Goal: Task Accomplishment & Management: Manage account settings

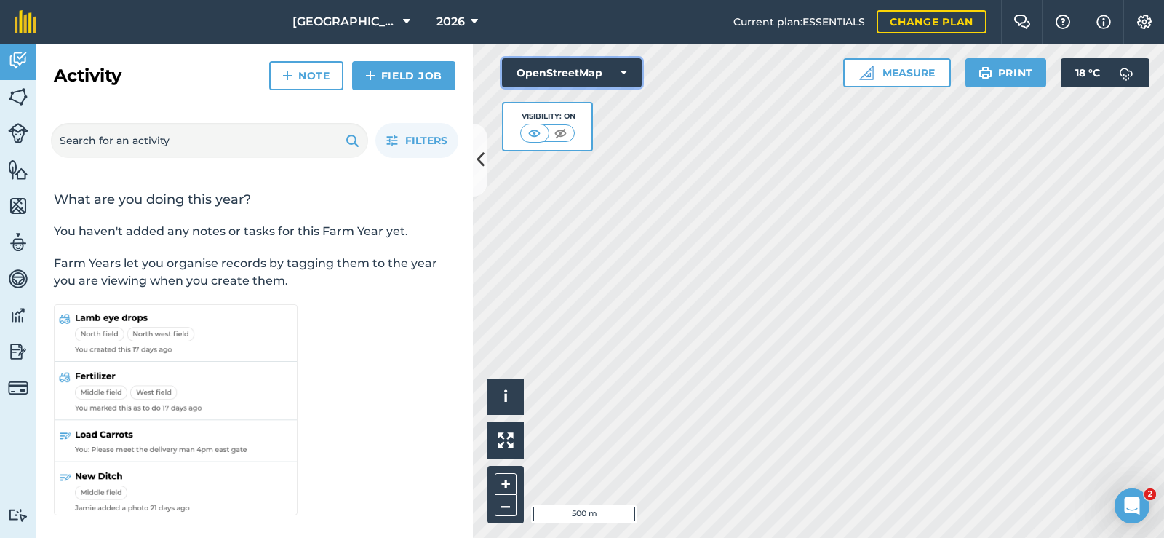
click at [618, 80] on button "OpenStreetMap" at bounding box center [572, 72] width 140 height 29
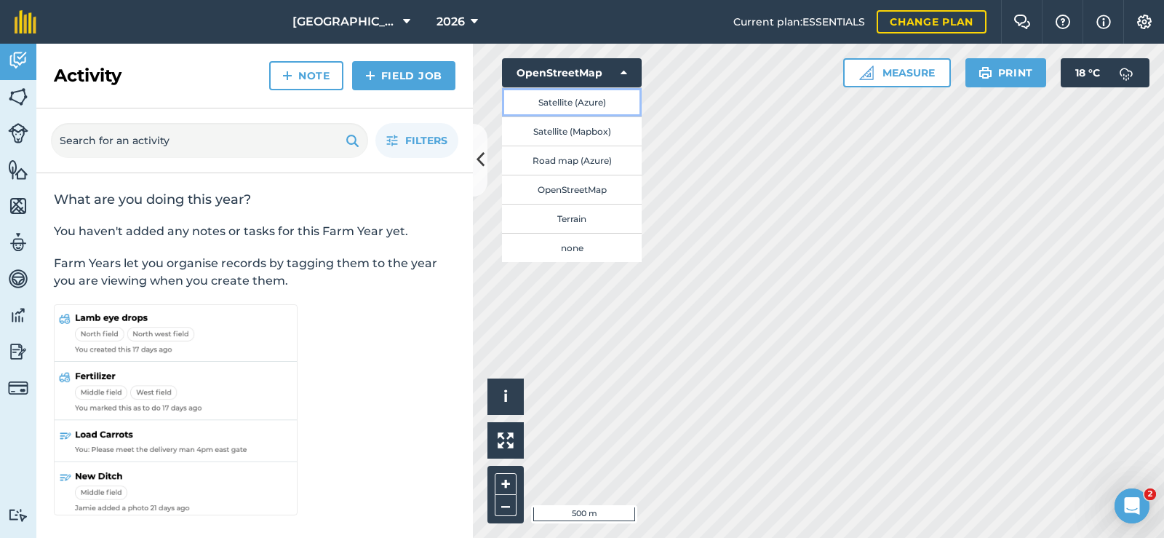
click at [591, 109] on button "Satellite (Azure)" at bounding box center [572, 101] width 140 height 29
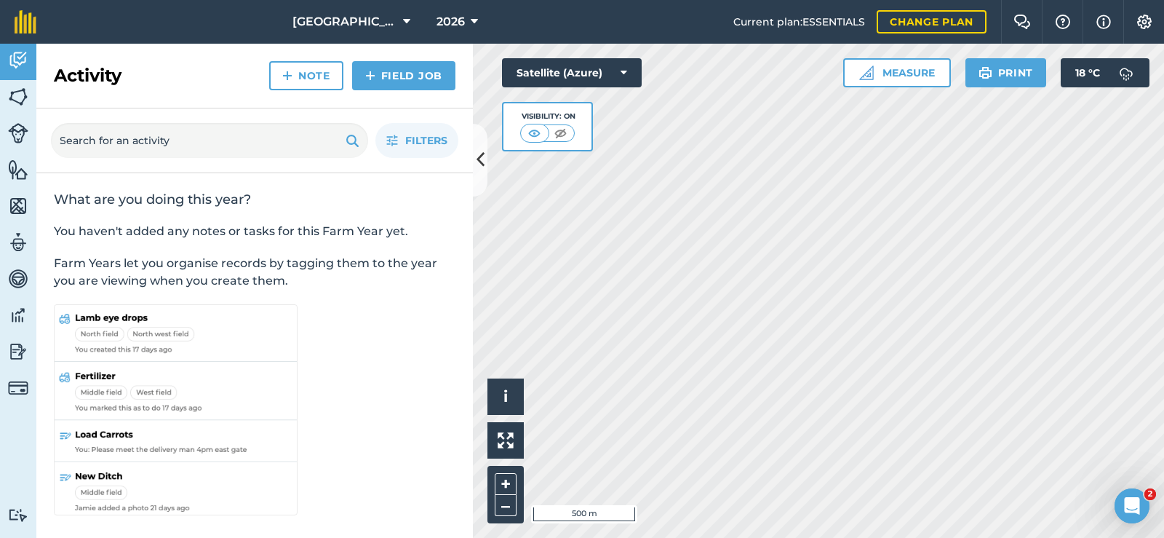
click at [593, 115] on div "Hello i © 2025 TomTom, Microsoft 500 m + – Satellite (Azure) Visibility: On Mea…" at bounding box center [818, 291] width 691 height 494
click at [16, 97] on img at bounding box center [18, 97] width 20 height 22
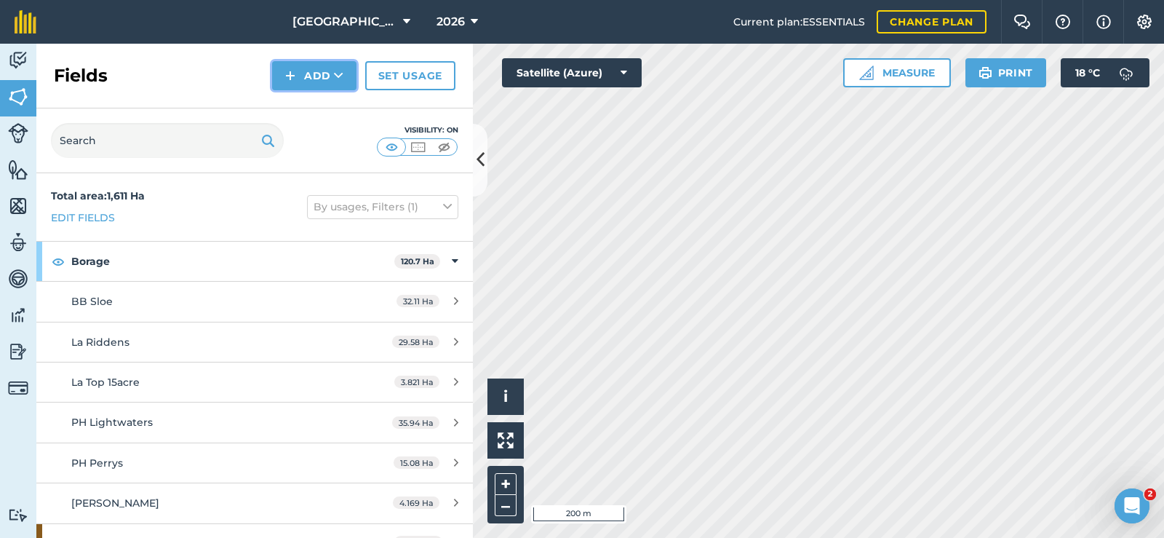
click at [318, 77] on button "Add" at bounding box center [314, 75] width 84 height 29
click at [322, 140] on link "Import" at bounding box center [314, 141] width 80 height 32
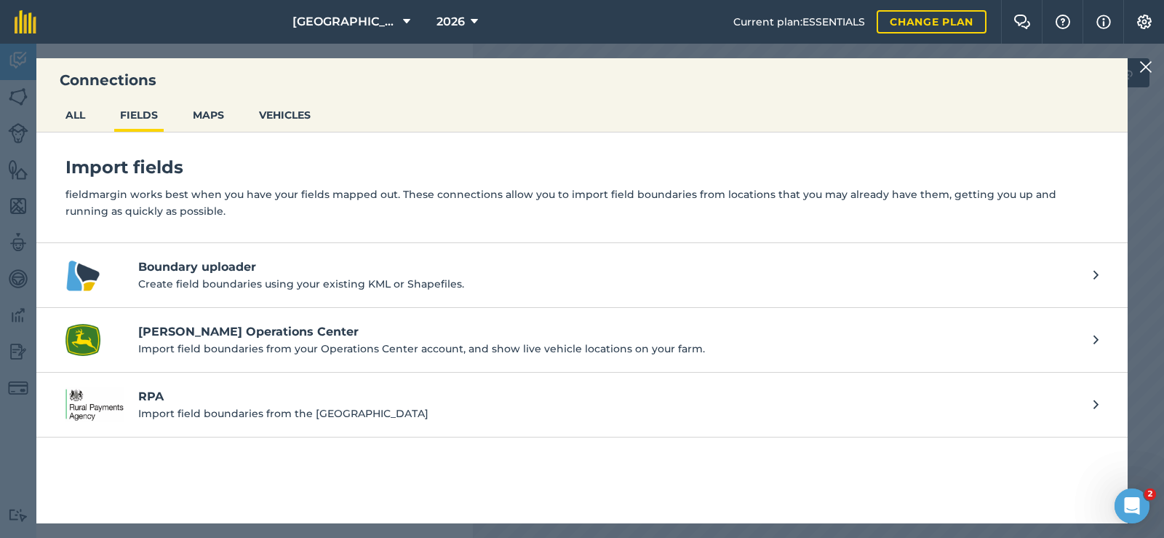
click at [1147, 69] on img at bounding box center [1145, 66] width 13 height 17
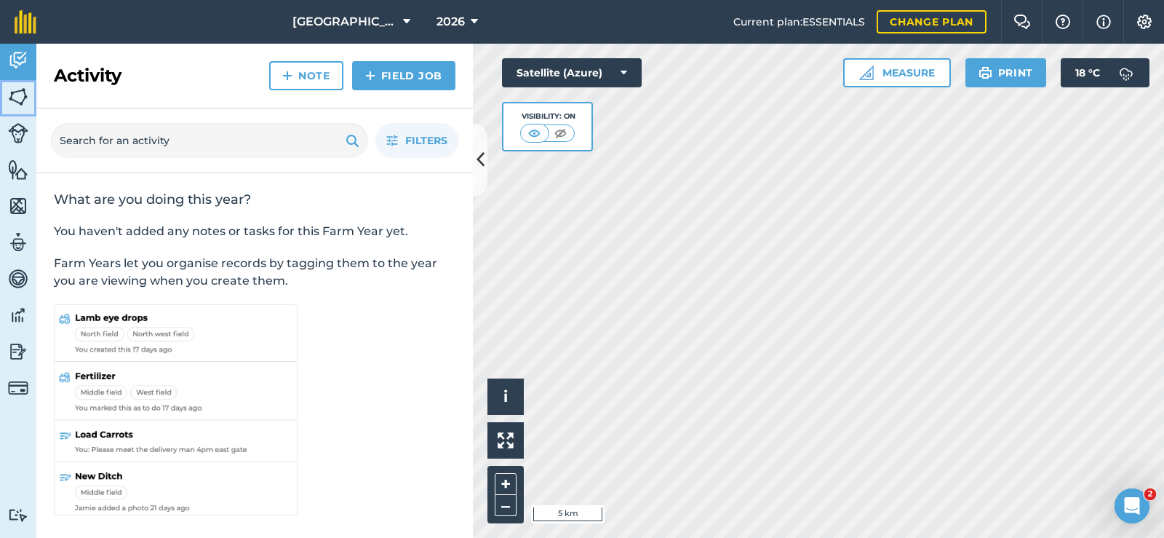
click at [17, 108] on link "Fields" at bounding box center [18, 98] width 36 height 36
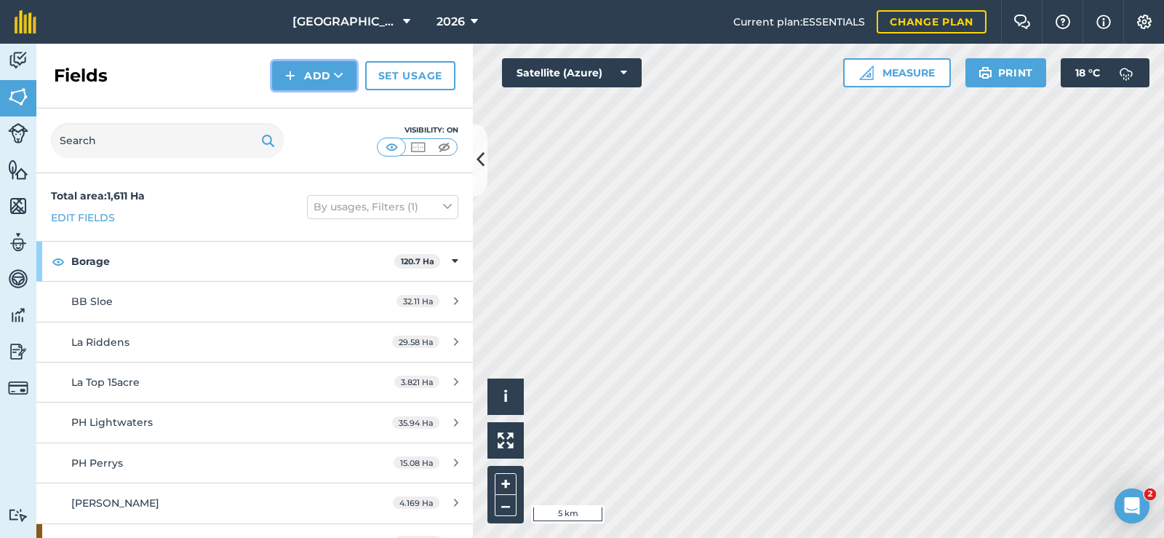
click at [290, 88] on button "Add" at bounding box center [314, 75] width 84 height 29
click at [300, 111] on link "Draw" at bounding box center [314, 108] width 80 height 32
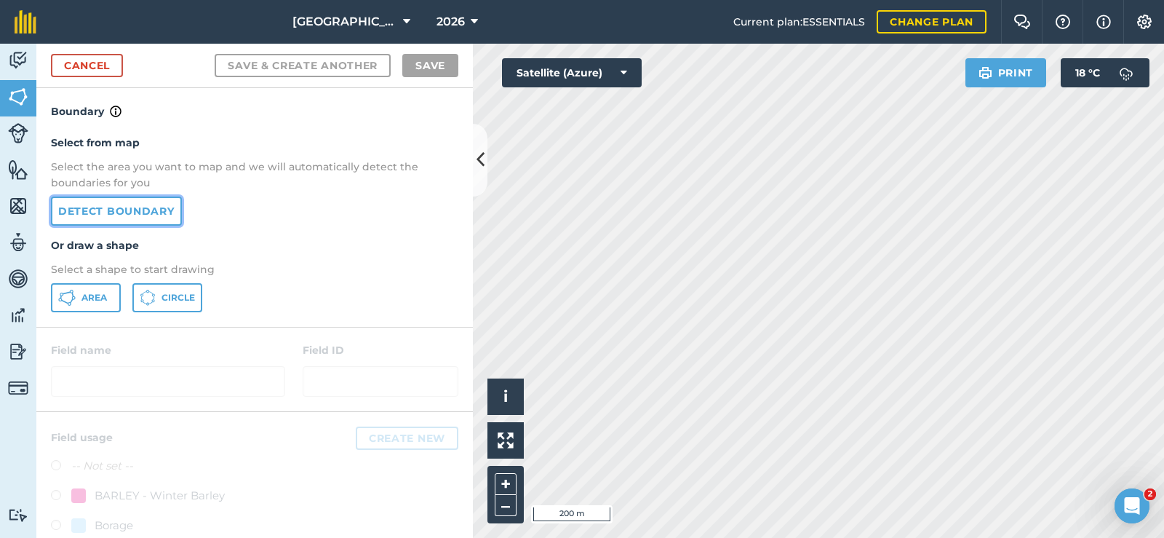
click at [113, 211] on link "Detect boundary" at bounding box center [116, 210] width 131 height 29
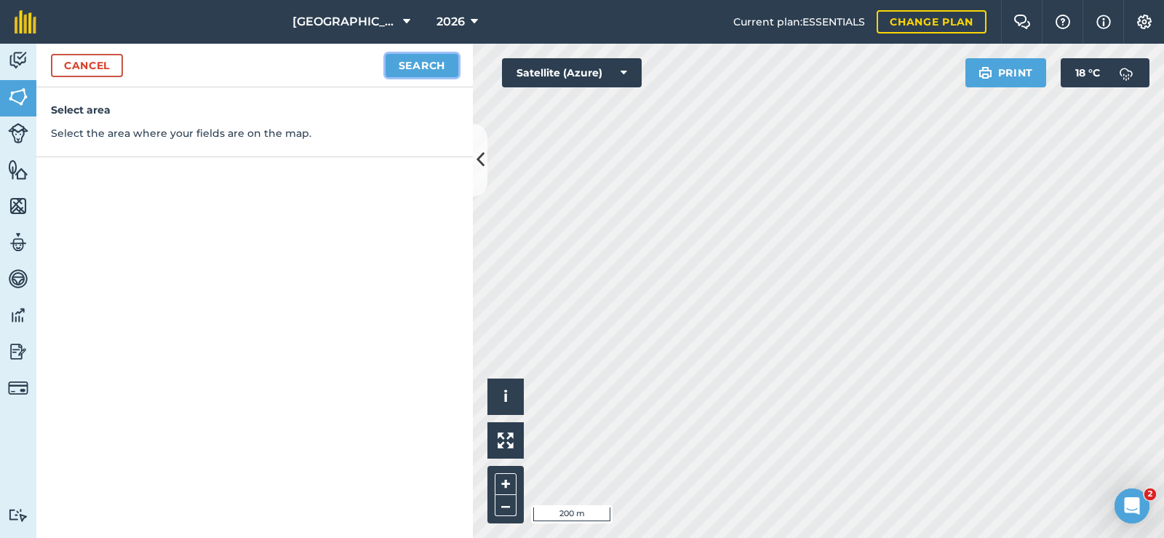
click at [428, 74] on button "Search" at bounding box center [422, 65] width 73 height 23
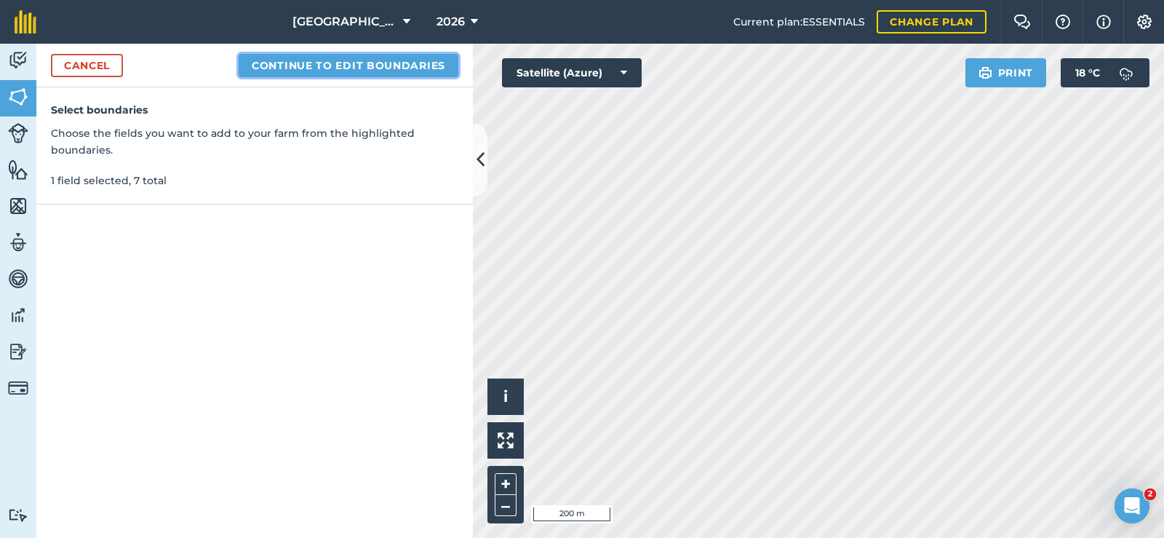
click at [345, 73] on button "Continue to edit boundaries" at bounding box center [349, 65] width 220 height 23
click at [349, 71] on button "Continue to name fields" at bounding box center [364, 65] width 188 height 23
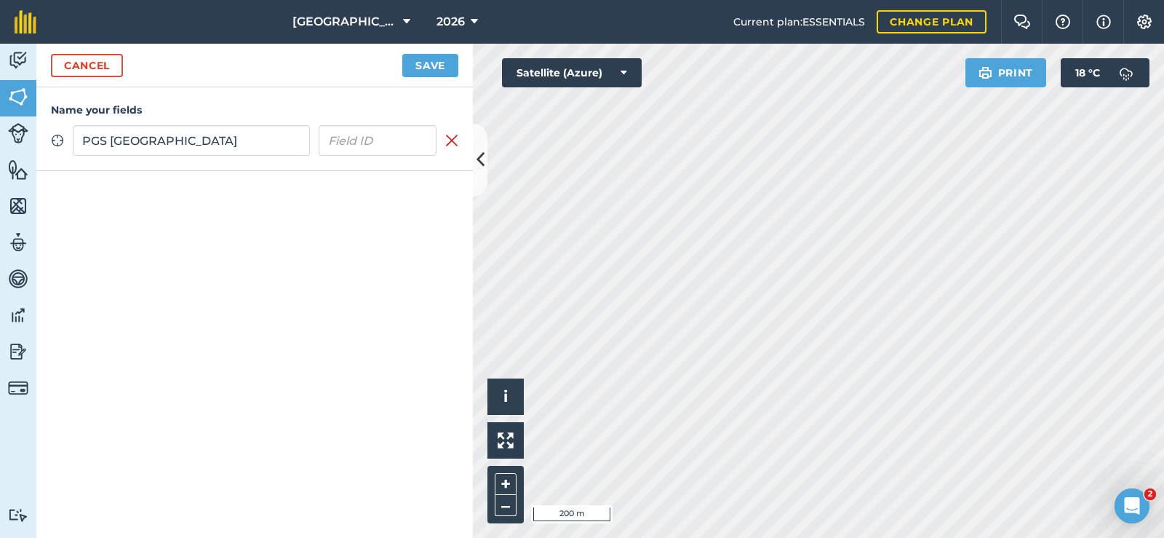
type input "PGS [GEOGRAPHIC_DATA]"
click at [434, 68] on button "Save" at bounding box center [430, 65] width 56 height 23
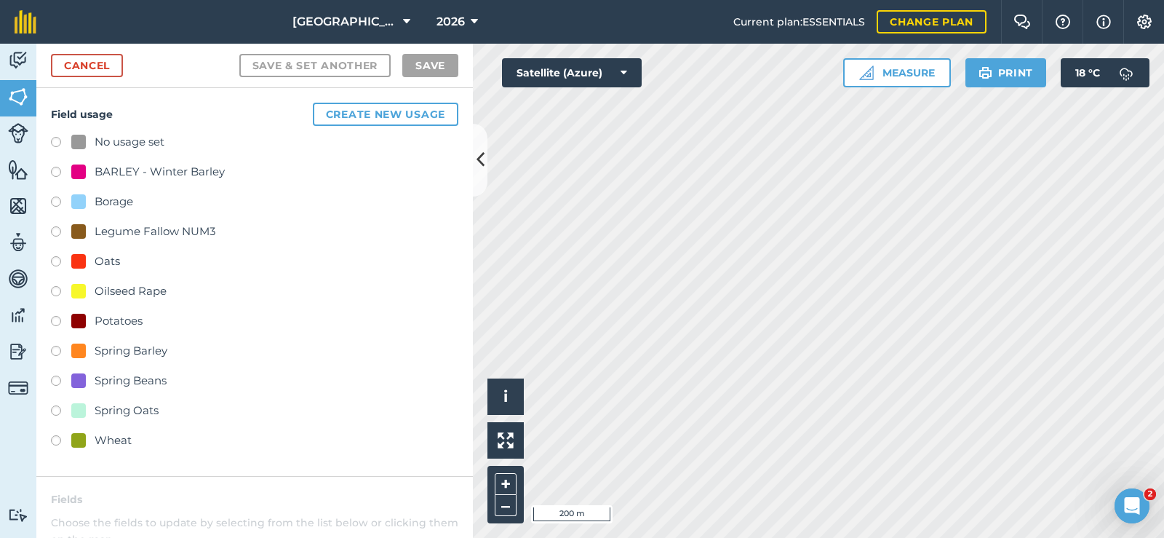
click at [63, 438] on label at bounding box center [61, 442] width 20 height 15
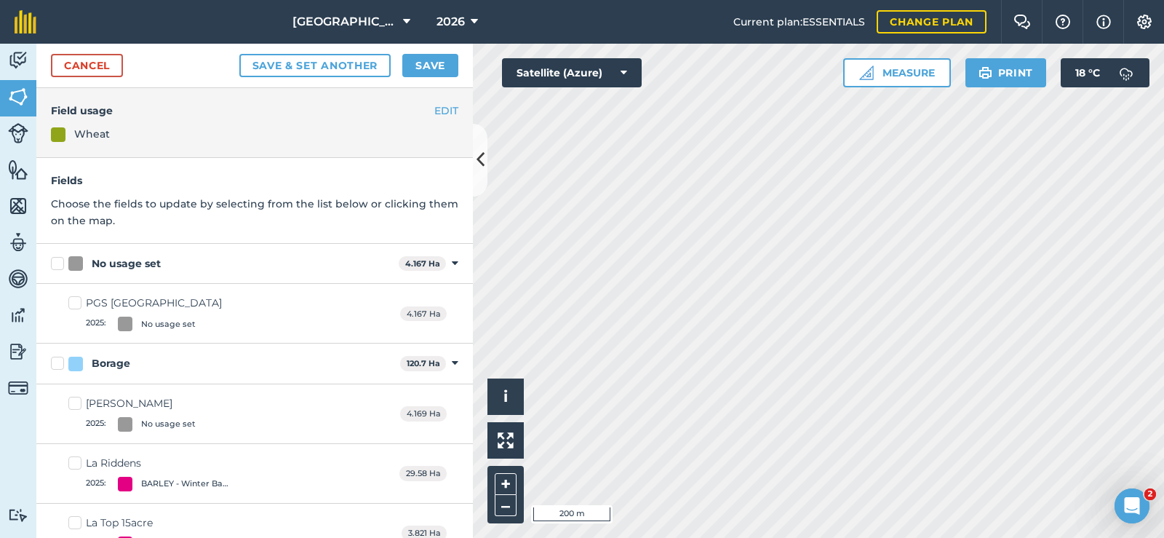
click at [72, 302] on label "PGS [GEOGRAPHIC_DATA] 2025 : No usage set" at bounding box center [144, 313] width 153 height 36
click at [72, 302] on input "PGS [GEOGRAPHIC_DATA] 2025 : No usage set" at bounding box center [72, 299] width 9 height 9
checkbox input "true"
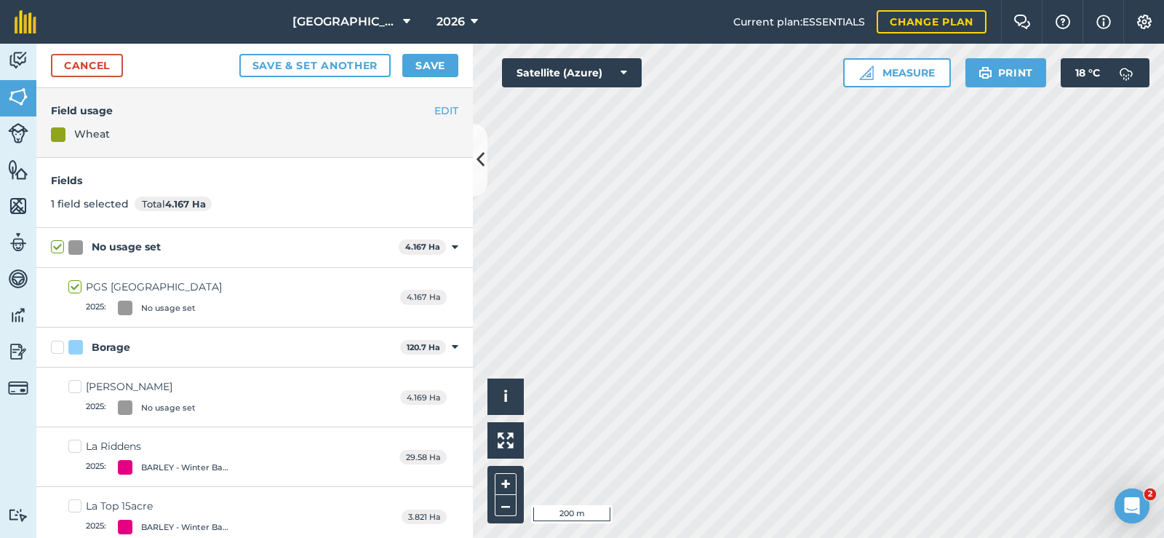
click at [76, 289] on label "PGS [GEOGRAPHIC_DATA] 2025 : No usage set" at bounding box center [144, 297] width 153 height 36
click at [76, 289] on input "PGS [GEOGRAPHIC_DATA] 2025 : No usage set" at bounding box center [72, 283] width 9 height 9
checkbox input "false"
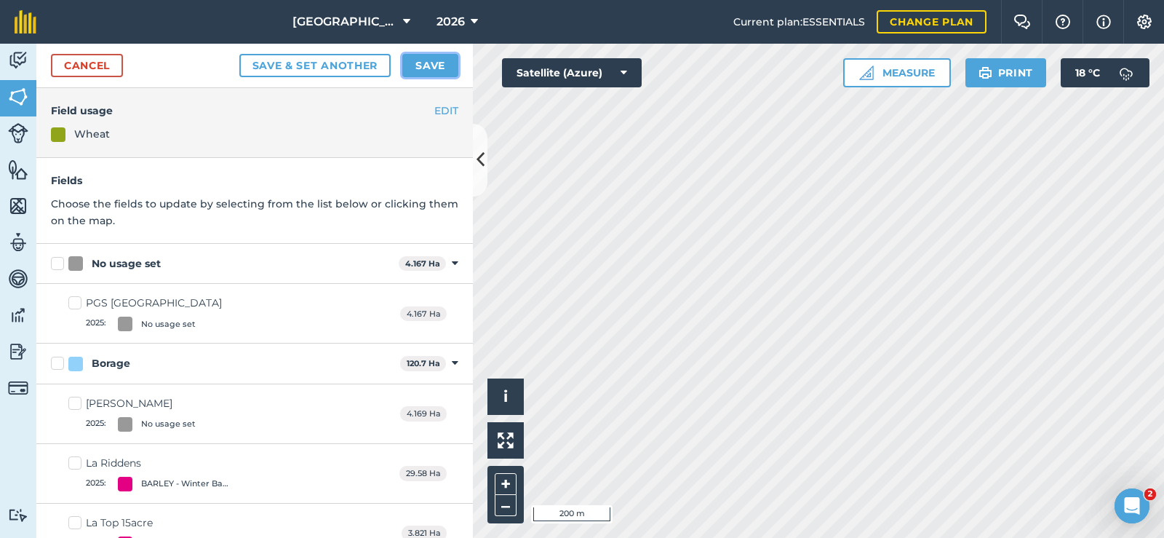
click at [439, 73] on button "Save" at bounding box center [430, 65] width 56 height 23
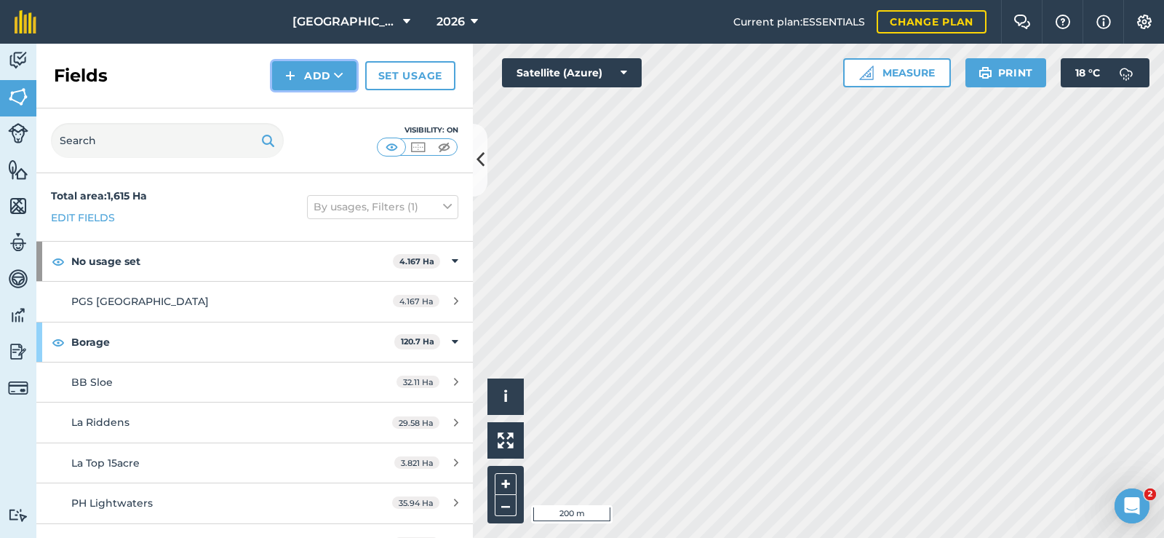
click at [290, 81] on img at bounding box center [290, 75] width 10 height 17
click at [326, 115] on link "Draw" at bounding box center [314, 108] width 80 height 32
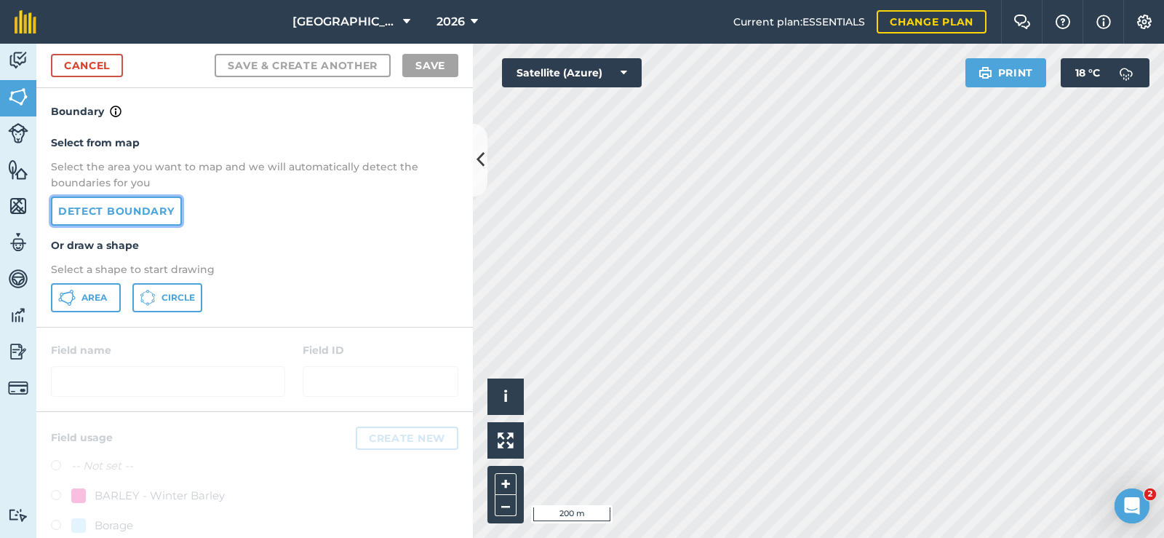
click at [161, 216] on link "Detect boundary" at bounding box center [116, 210] width 131 height 29
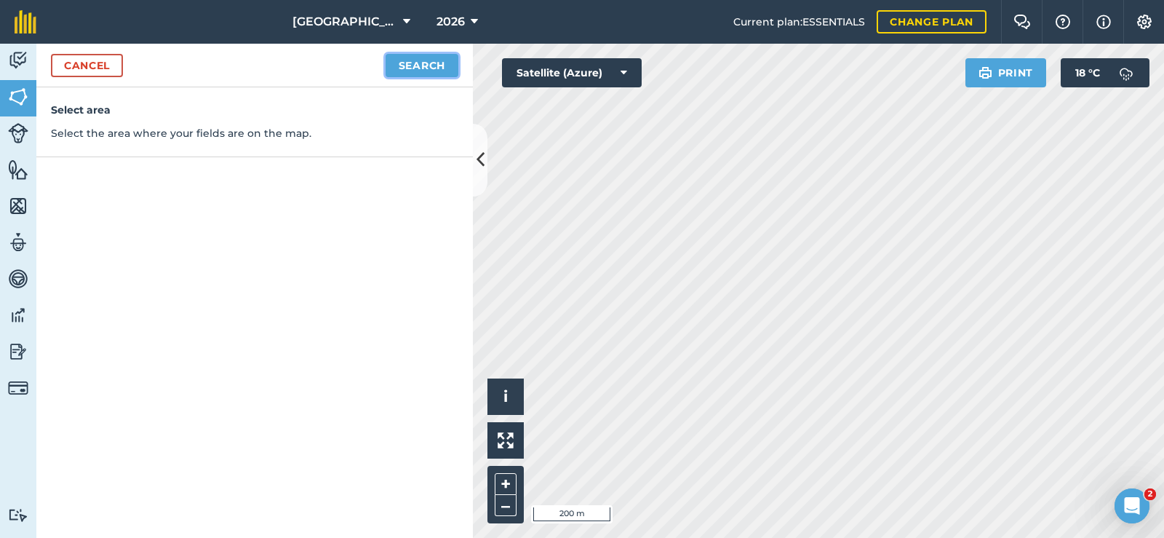
click at [443, 70] on button "Search" at bounding box center [422, 65] width 73 height 23
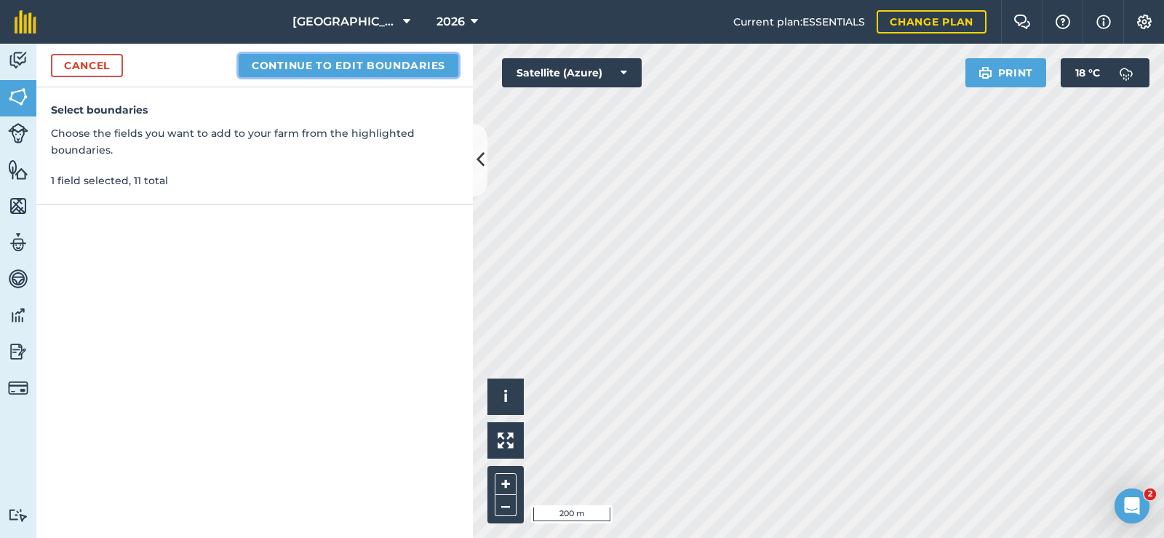
click at [385, 71] on button "Continue to edit boundaries" at bounding box center [349, 65] width 220 height 23
click at [437, 58] on button "Continue to name fields" at bounding box center [364, 65] width 188 height 23
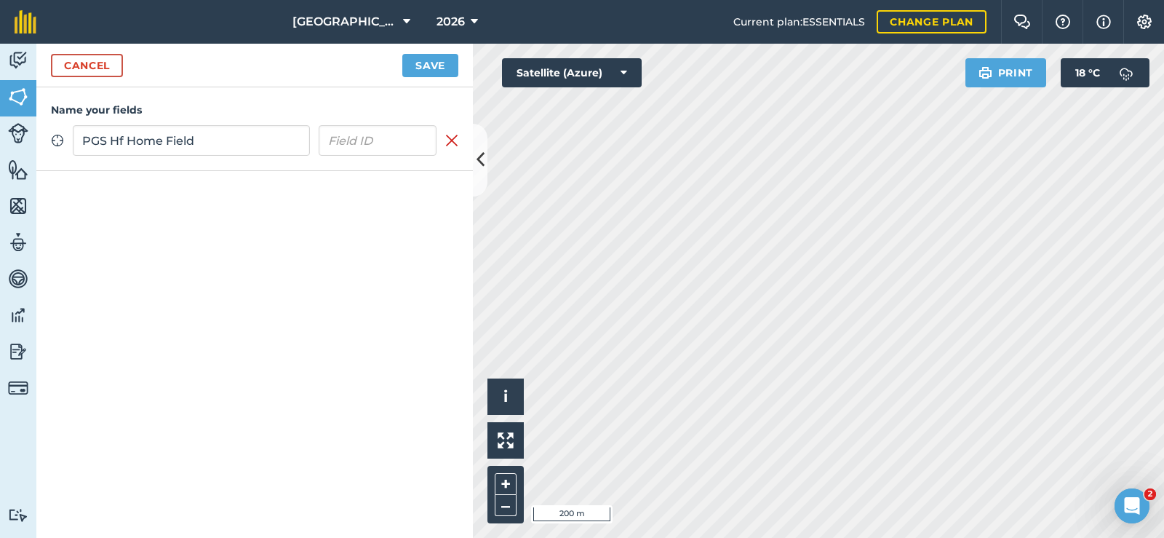
type input "PGS Hf Home Field"
click at [438, 69] on button "Save" at bounding box center [430, 65] width 56 height 23
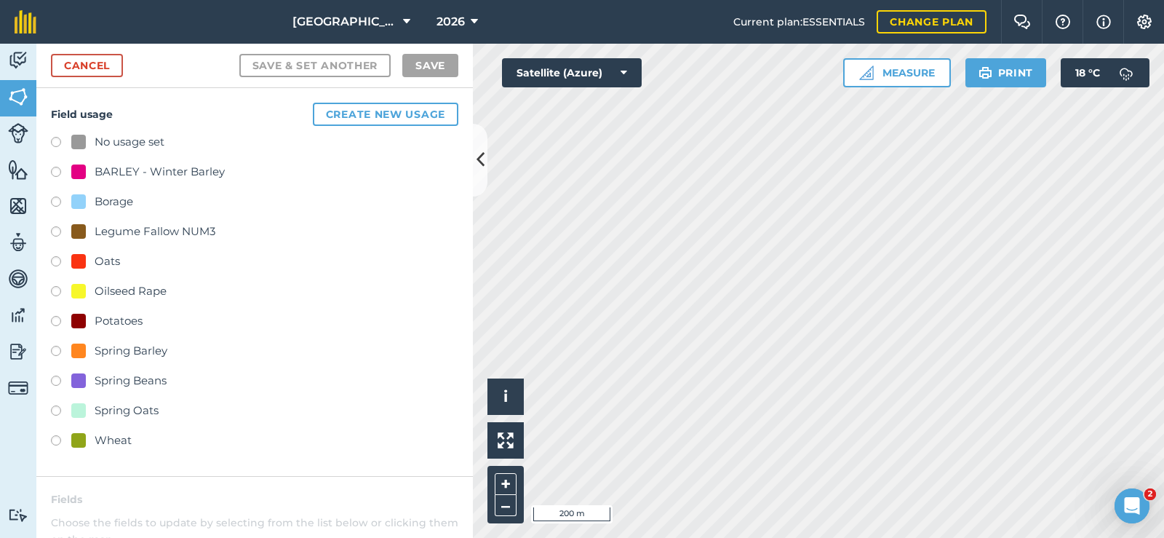
click at [63, 438] on label at bounding box center [61, 442] width 20 height 15
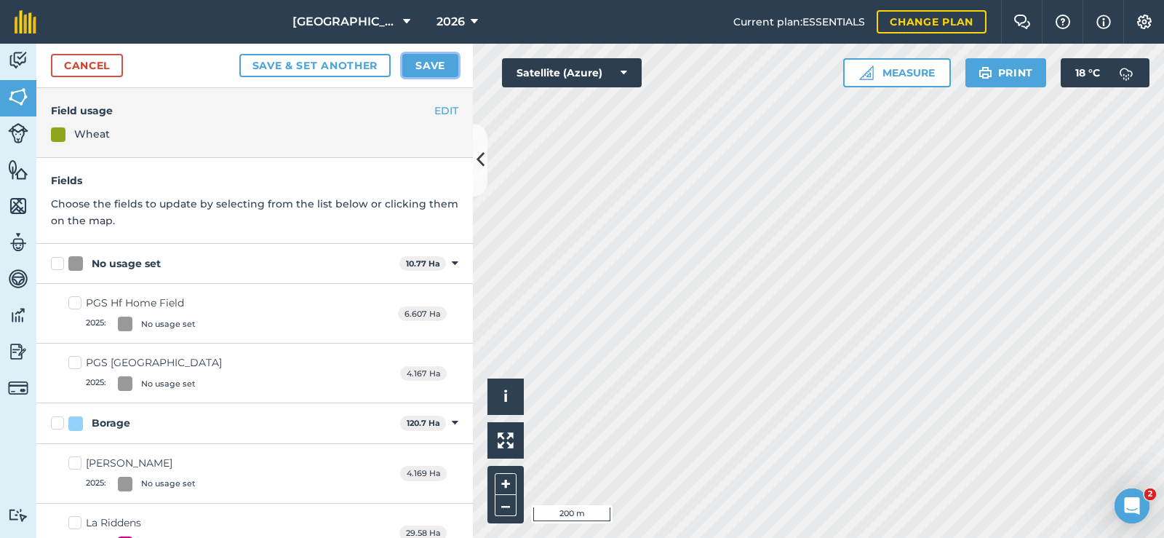
click at [425, 60] on button "Save" at bounding box center [430, 65] width 56 height 23
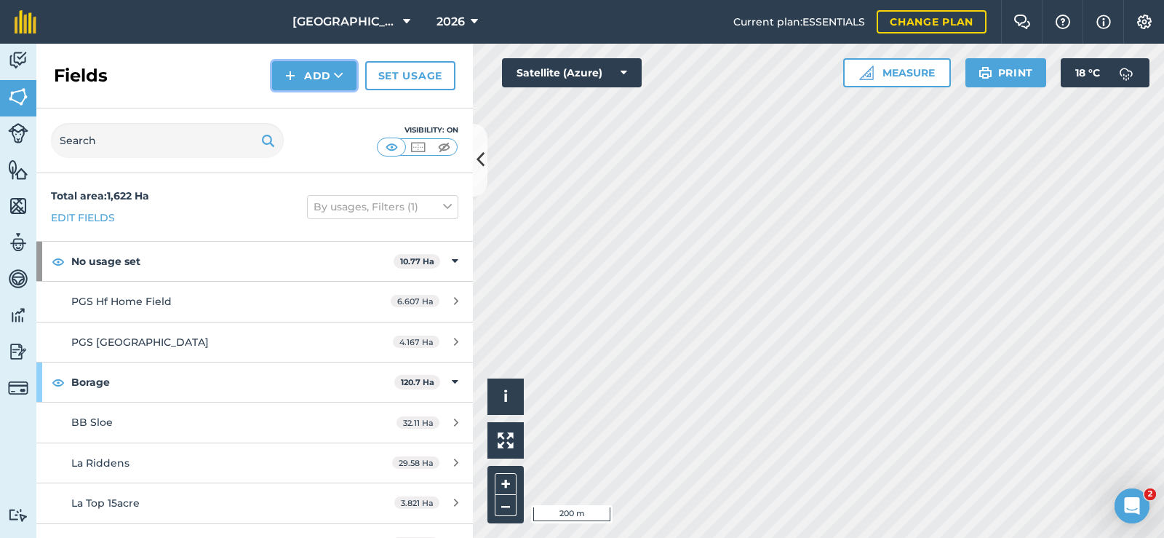
click at [288, 88] on button "Add" at bounding box center [314, 75] width 84 height 29
click at [300, 104] on link "Draw" at bounding box center [314, 108] width 80 height 32
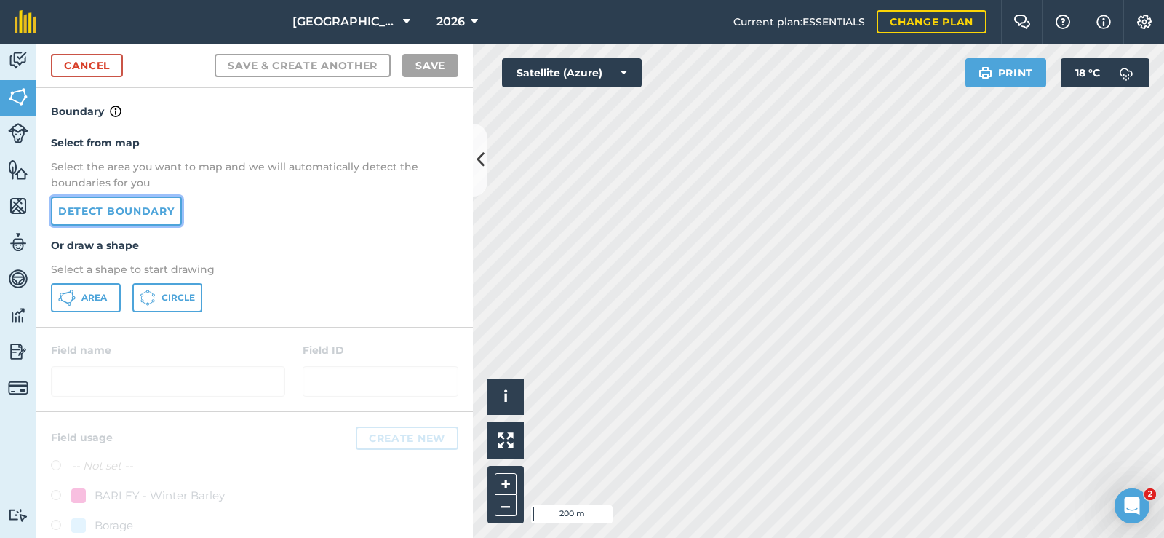
click at [130, 217] on link "Detect boundary" at bounding box center [116, 210] width 131 height 29
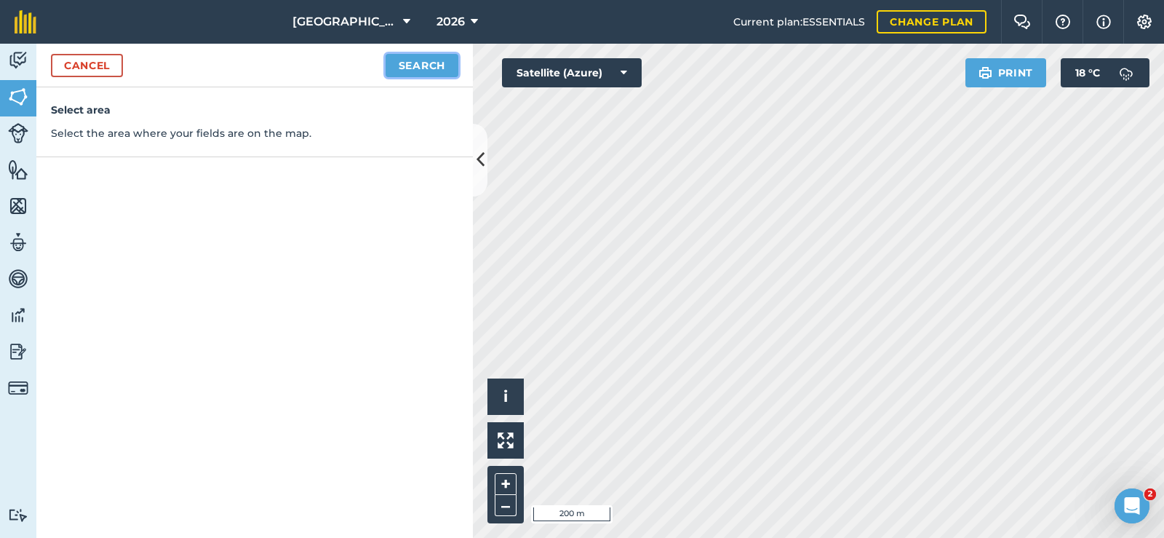
click at [430, 67] on button "Search" at bounding box center [422, 65] width 73 height 23
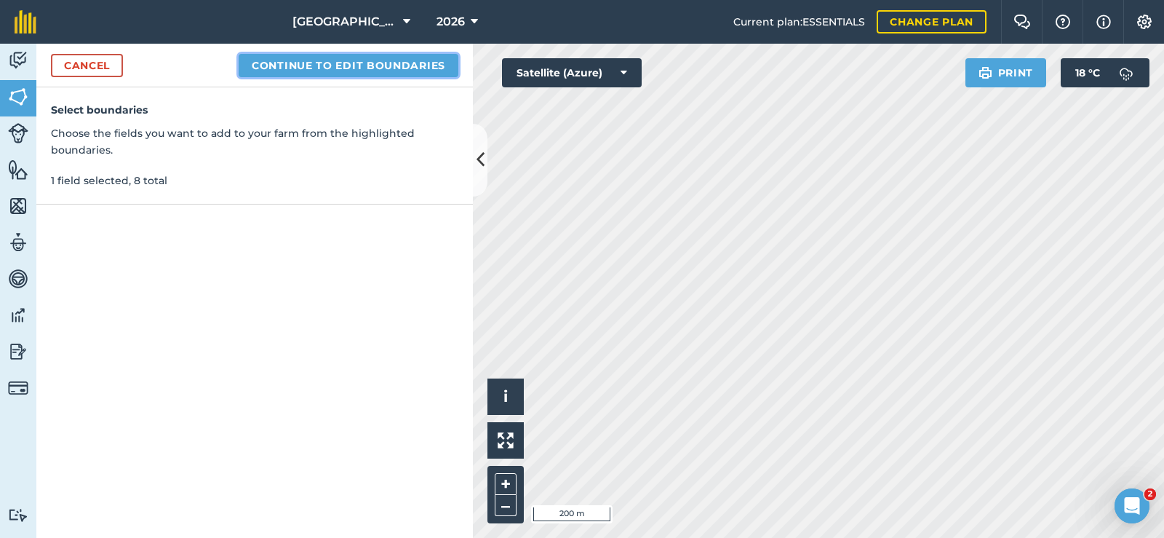
click at [383, 68] on button "Continue to edit boundaries" at bounding box center [349, 65] width 220 height 23
click at [383, 67] on button "Continue to name fields" at bounding box center [364, 65] width 188 height 23
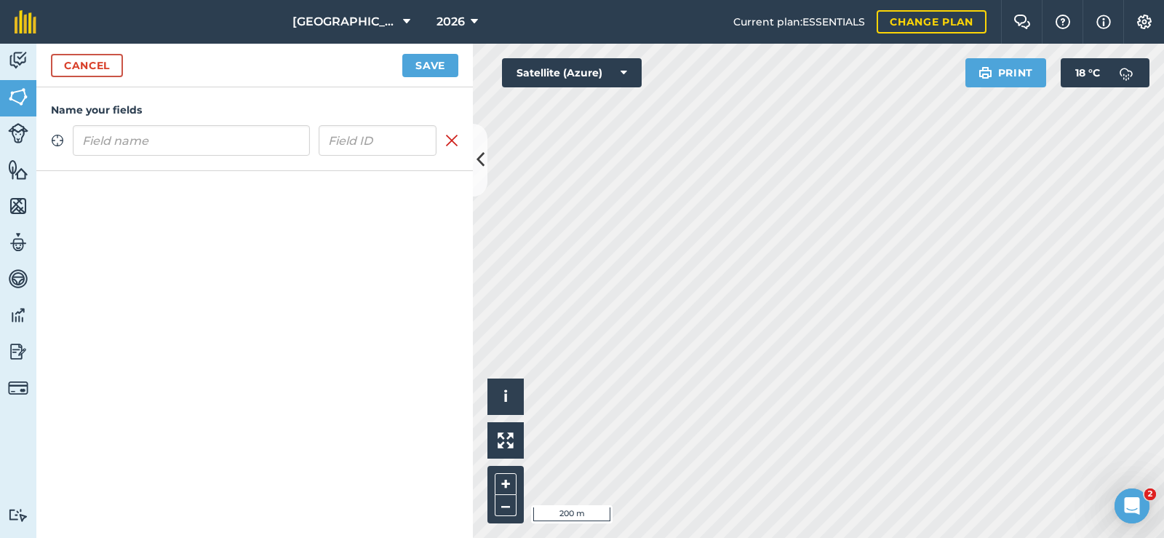
click at [198, 145] on input "text" at bounding box center [191, 140] width 237 height 31
type input "PGS Hf Cut Maple"
click at [431, 65] on button "Save" at bounding box center [430, 65] width 56 height 23
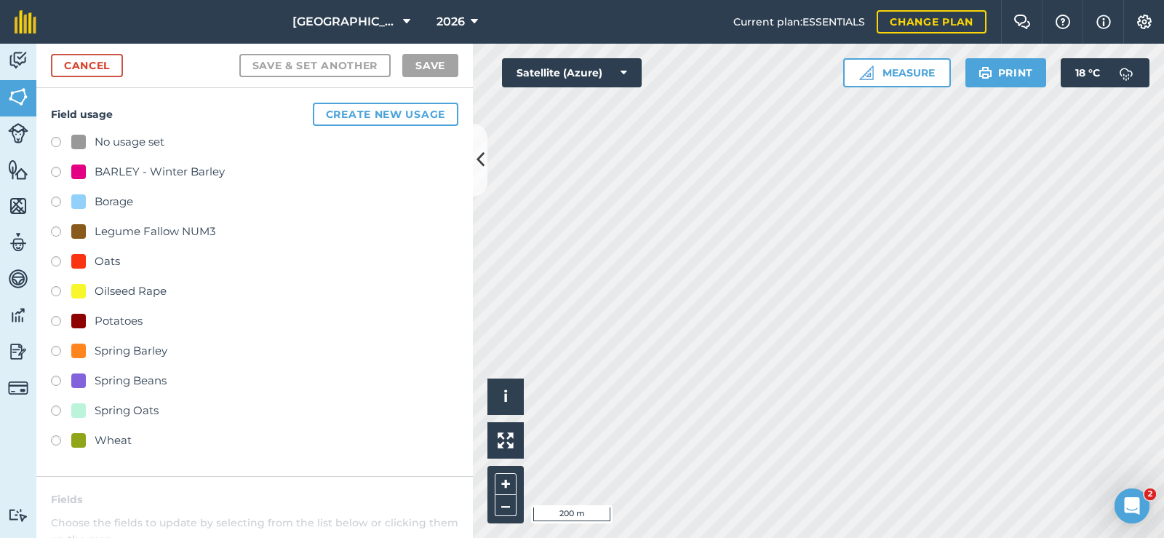
click at [59, 440] on label at bounding box center [61, 442] width 20 height 15
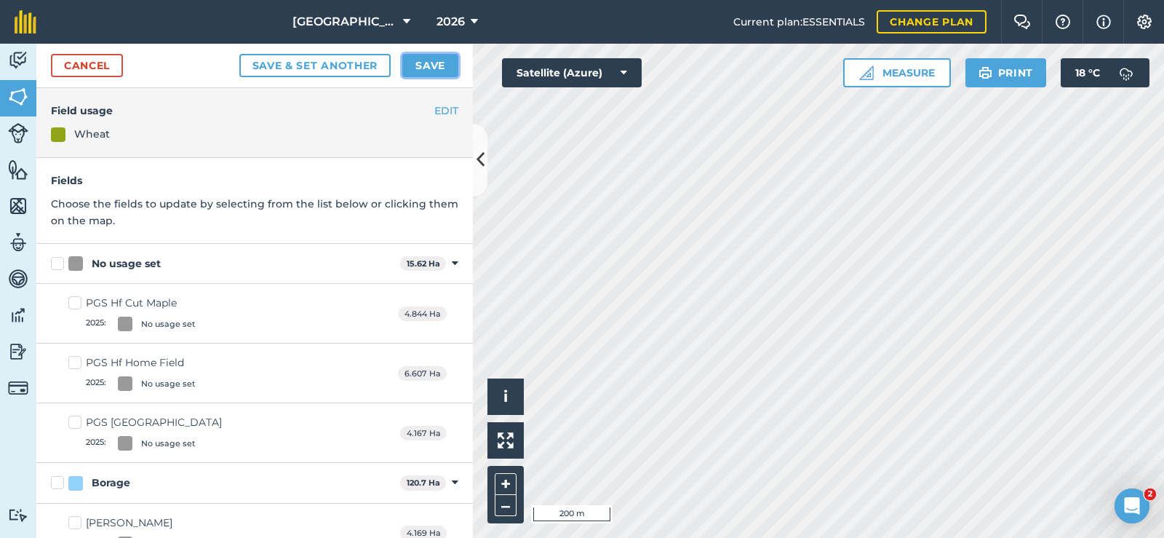
click at [423, 67] on button "Save" at bounding box center [430, 65] width 56 height 23
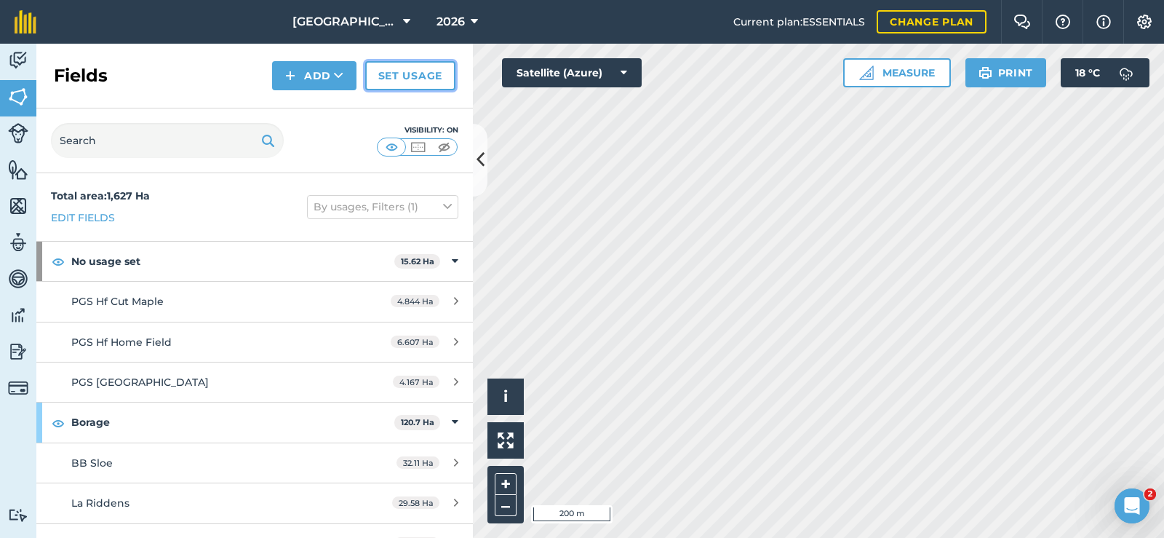
click at [410, 79] on link "Set usage" at bounding box center [410, 75] width 90 height 29
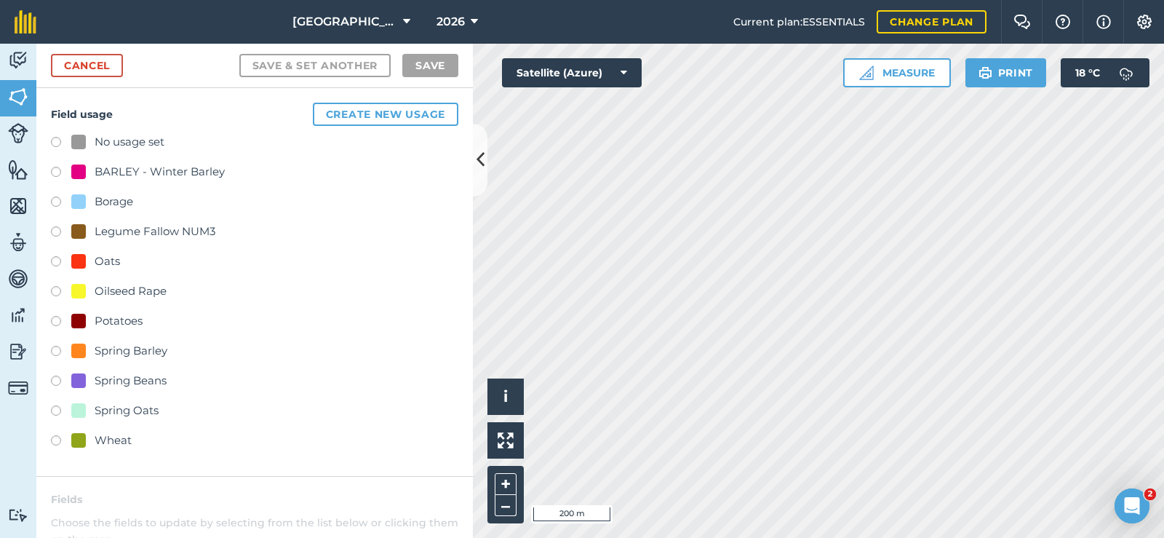
click at [63, 436] on label at bounding box center [61, 442] width 20 height 15
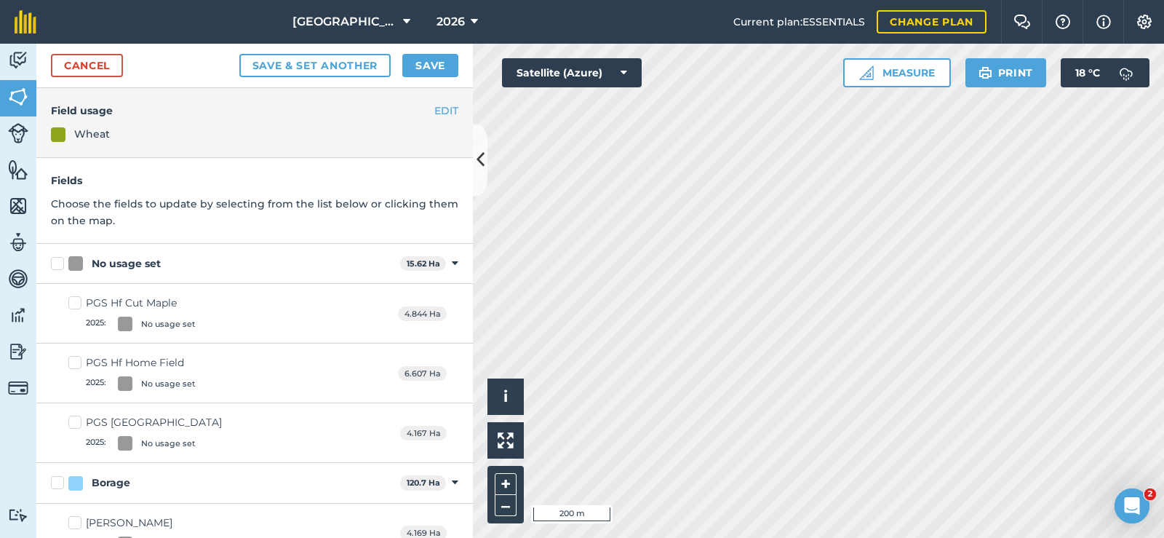
click at [76, 304] on label "PGS Hf Cut Maple 2025 : No usage set" at bounding box center [131, 313] width 127 height 36
click at [76, 304] on input "PGS Hf Cut Maple 2025 : No usage set" at bounding box center [72, 299] width 9 height 9
checkbox input "true"
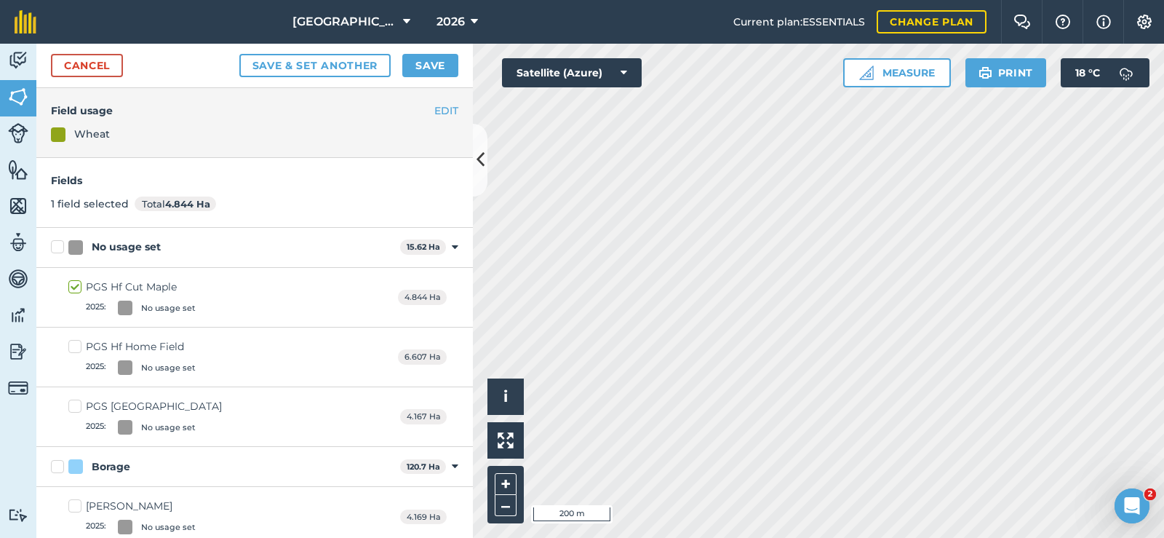
click at [81, 353] on label "PGS Hf Home Field 2025 : No usage set" at bounding box center [131, 357] width 127 height 36
click at [78, 348] on input "PGS Hf Home Field 2025 : No usage set" at bounding box center [72, 343] width 9 height 9
checkbox input "true"
click at [79, 411] on label "PGS [GEOGRAPHIC_DATA] 2025 : No usage set" at bounding box center [144, 417] width 153 height 36
click at [78, 408] on input "PGS [GEOGRAPHIC_DATA] 2025 : No usage set" at bounding box center [72, 403] width 9 height 9
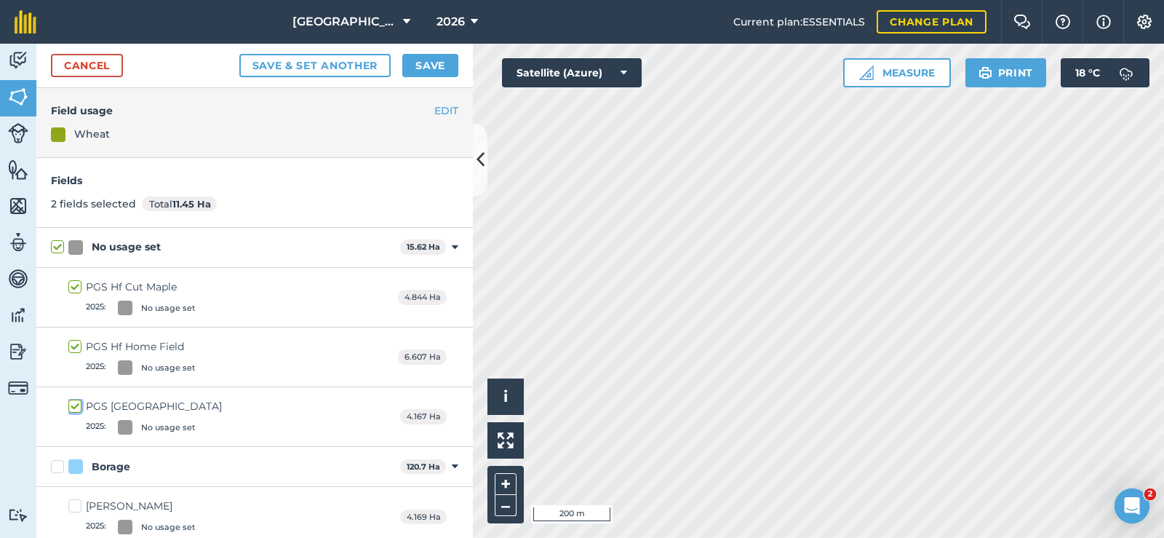
checkbox input "true"
click at [433, 67] on button "Save" at bounding box center [430, 65] width 56 height 23
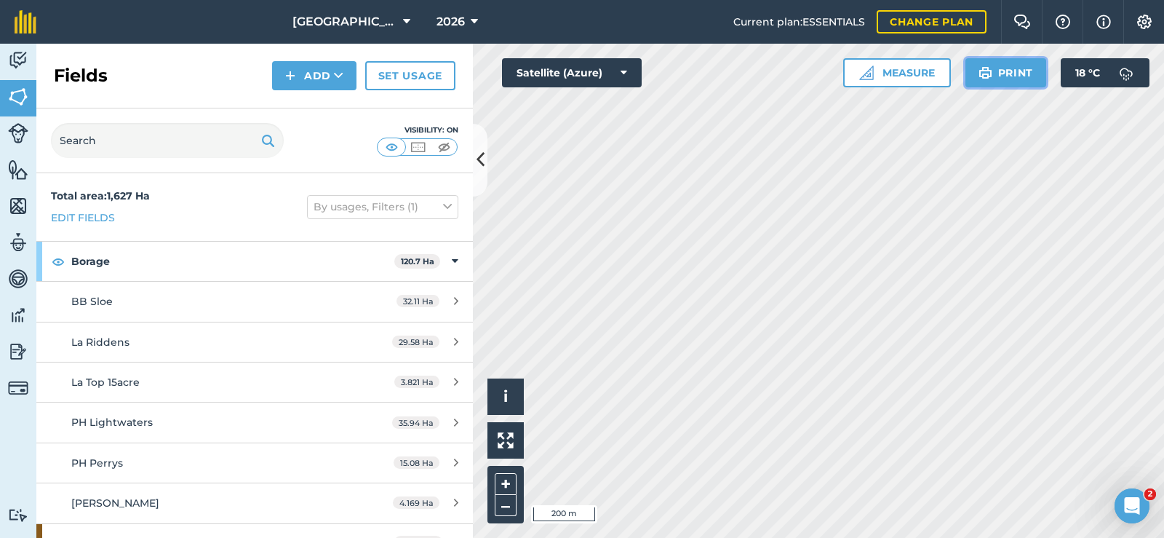
click at [1002, 79] on button "Print" at bounding box center [1005, 72] width 81 height 29
click at [620, 72] on icon at bounding box center [623, 72] width 7 height 15
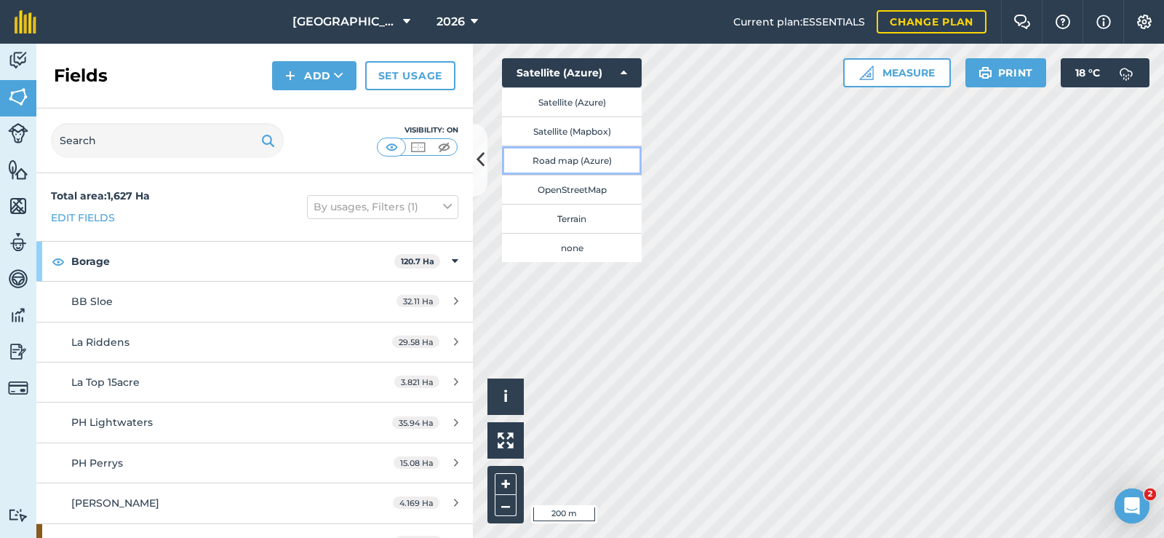
click at [583, 167] on button "Road map (Azure)" at bounding box center [572, 159] width 140 height 29
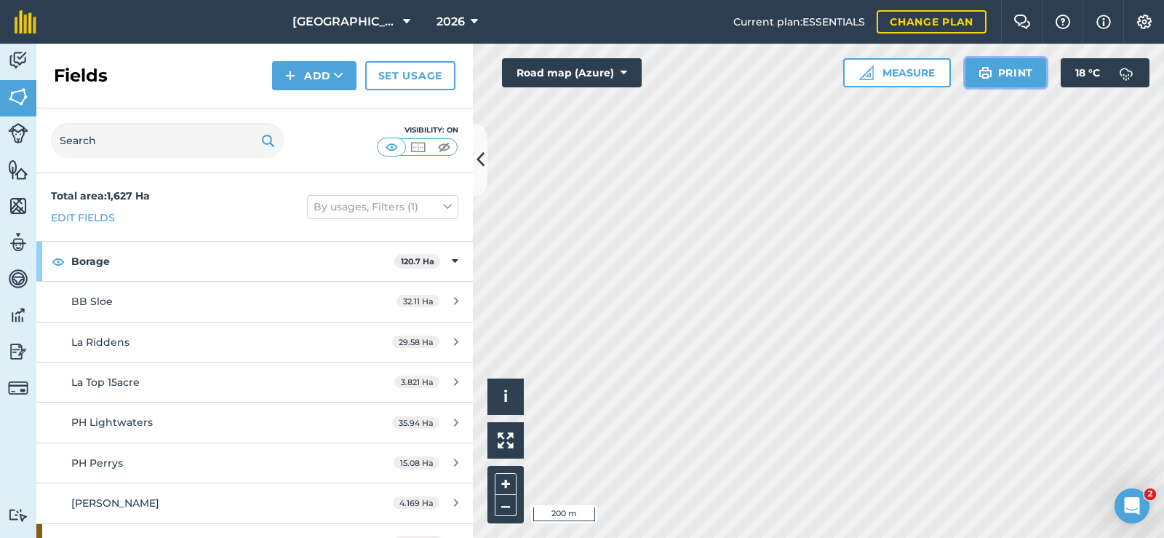
click at [994, 63] on button "Print" at bounding box center [1005, 72] width 81 height 29
